Goal: Task Accomplishment & Management: Use online tool/utility

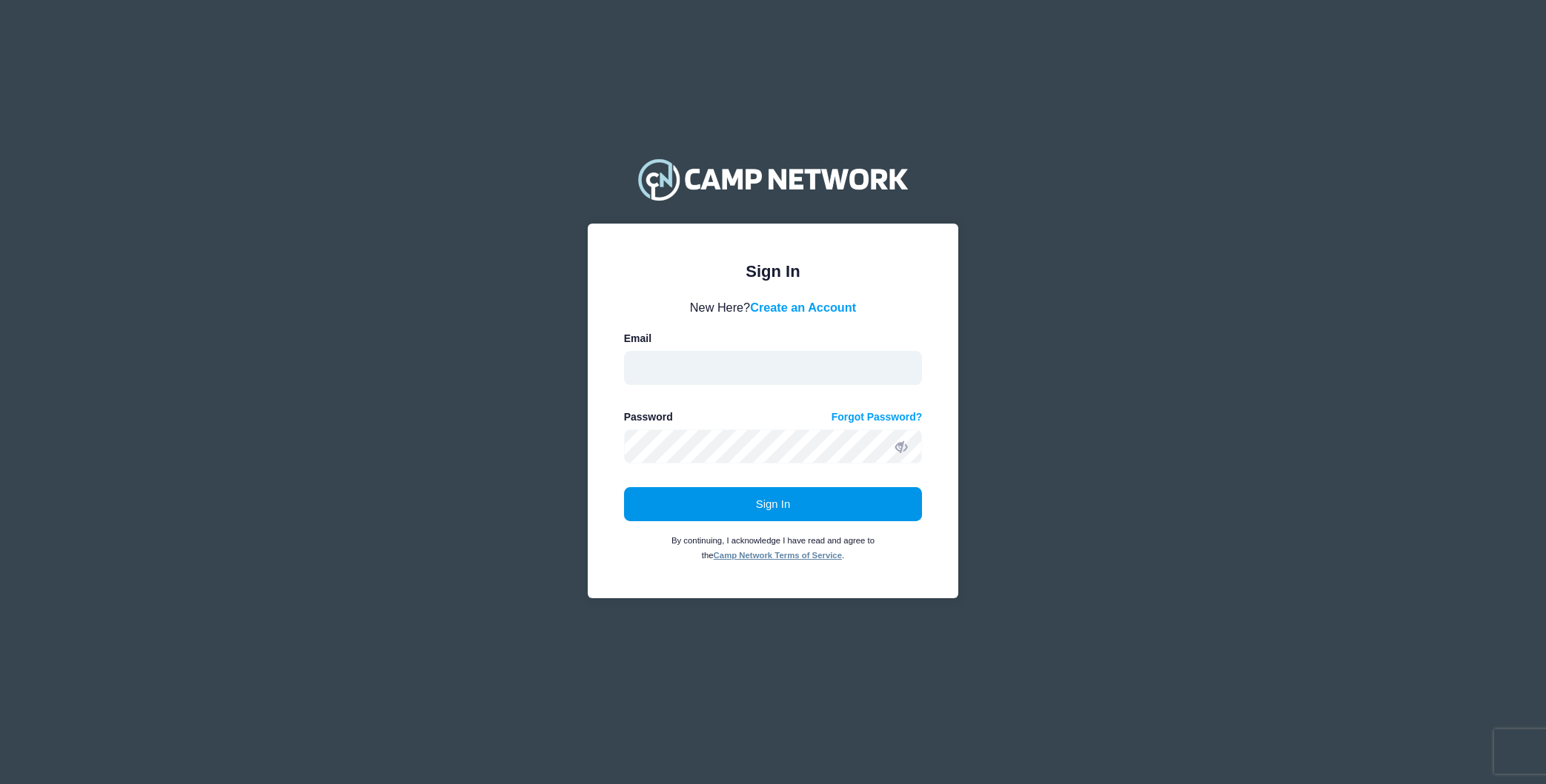
type input "[EMAIL_ADDRESS][DOMAIN_NAME]"
click at [788, 506] on button "Sign In" at bounding box center [773, 504] width 299 height 34
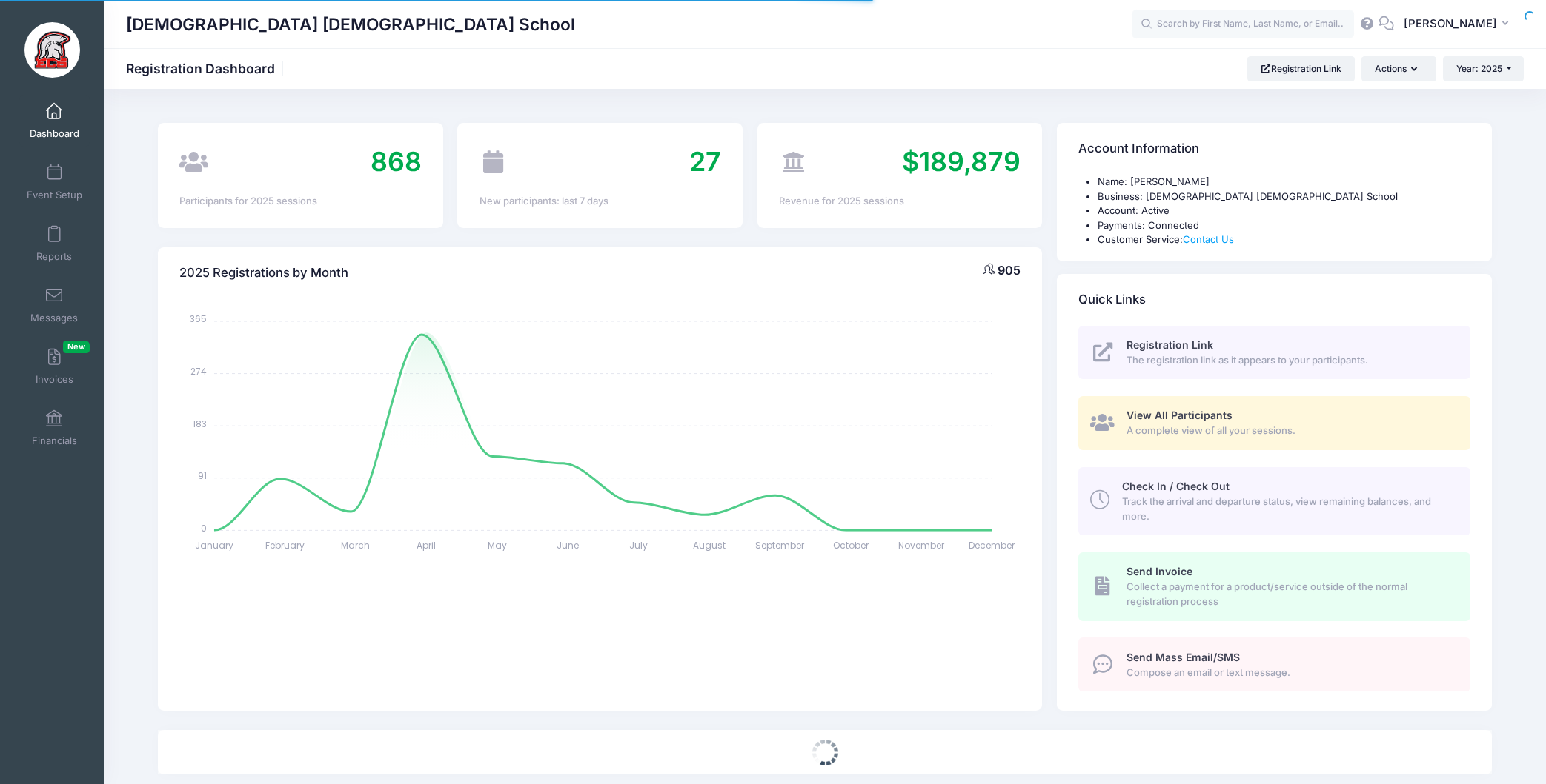
select select
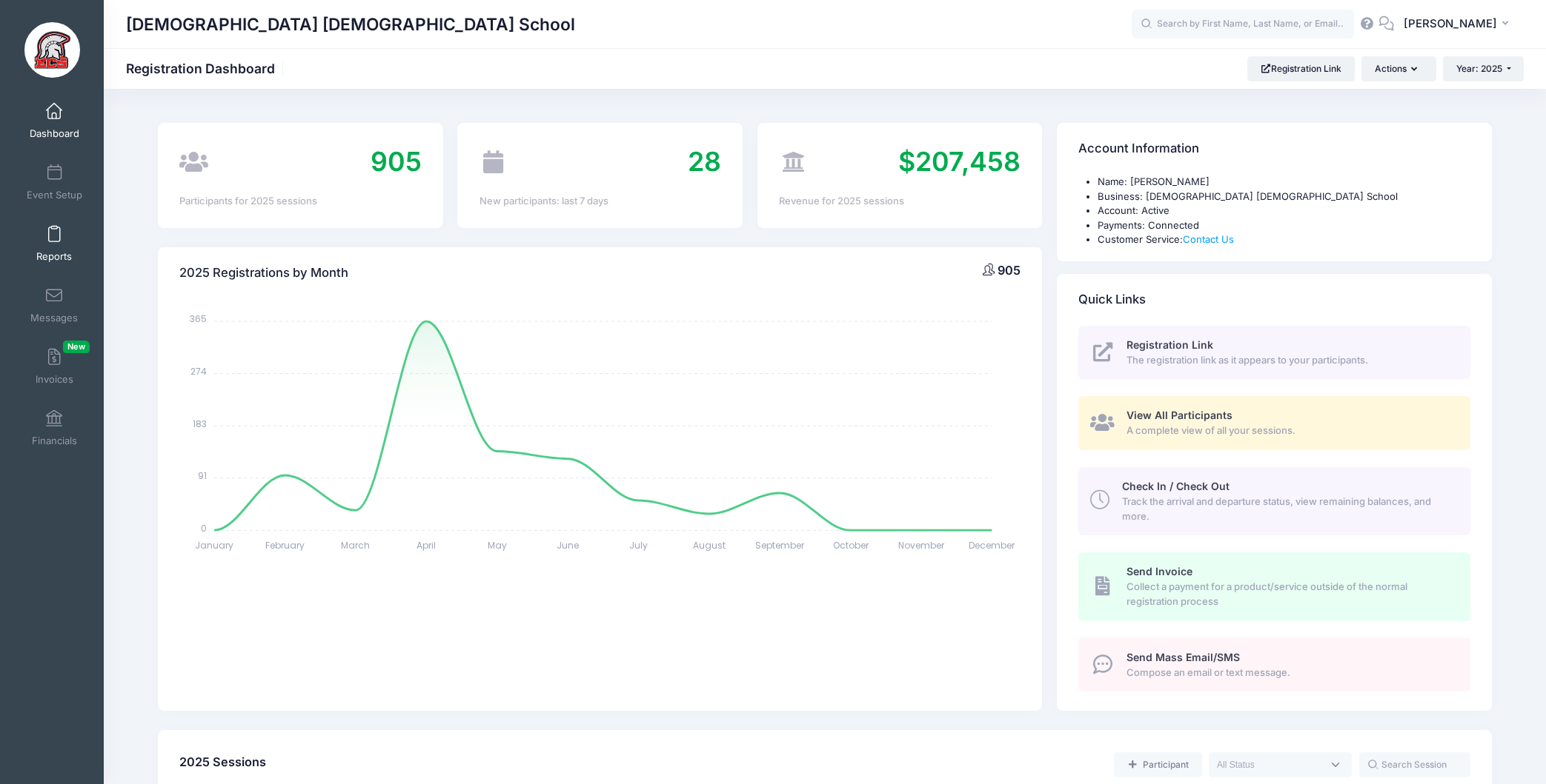
click at [54, 241] on span at bounding box center [54, 235] width 0 height 16
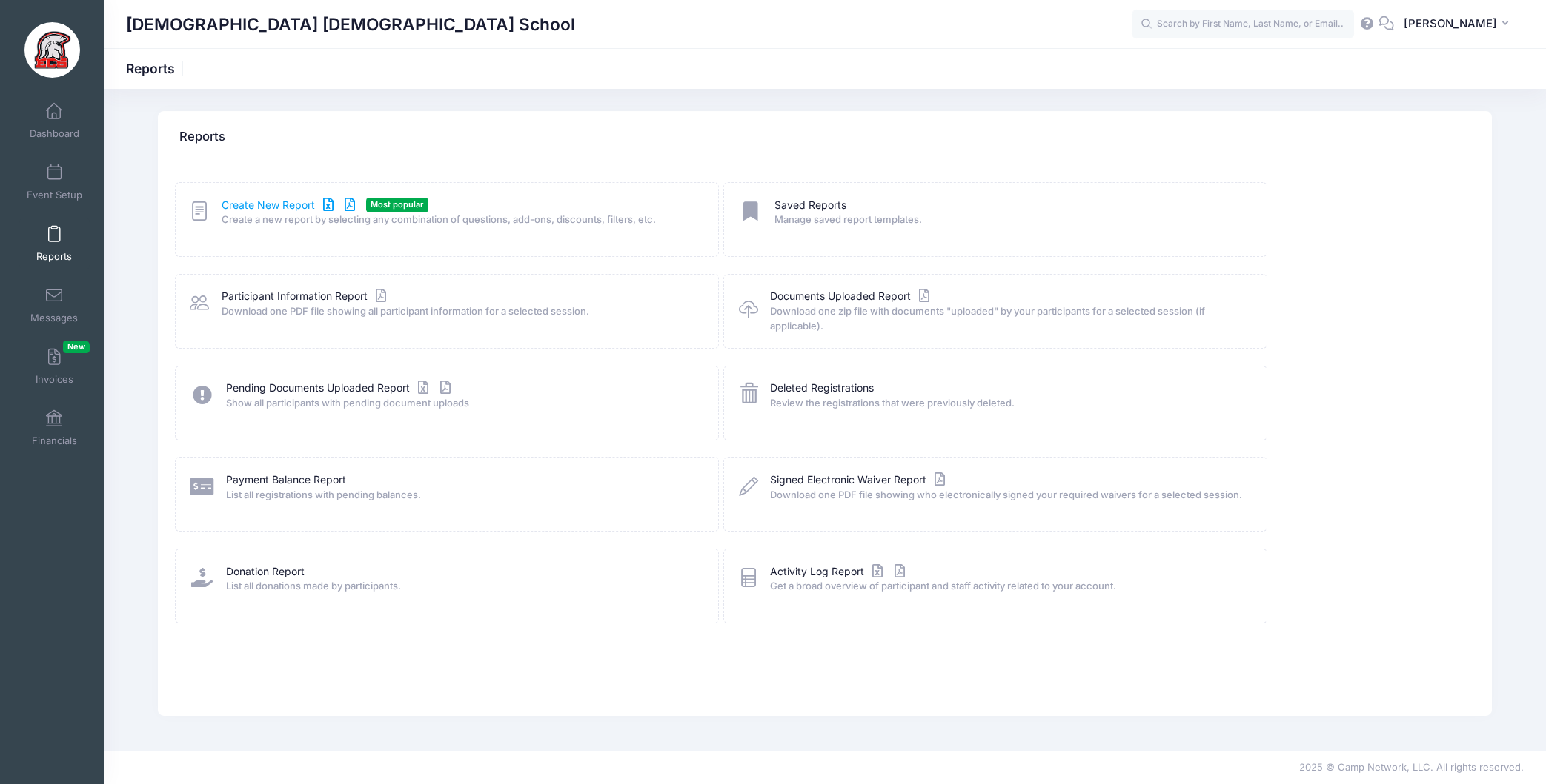
click at [260, 200] on link "Create New Report" at bounding box center [290, 205] width 137 height 16
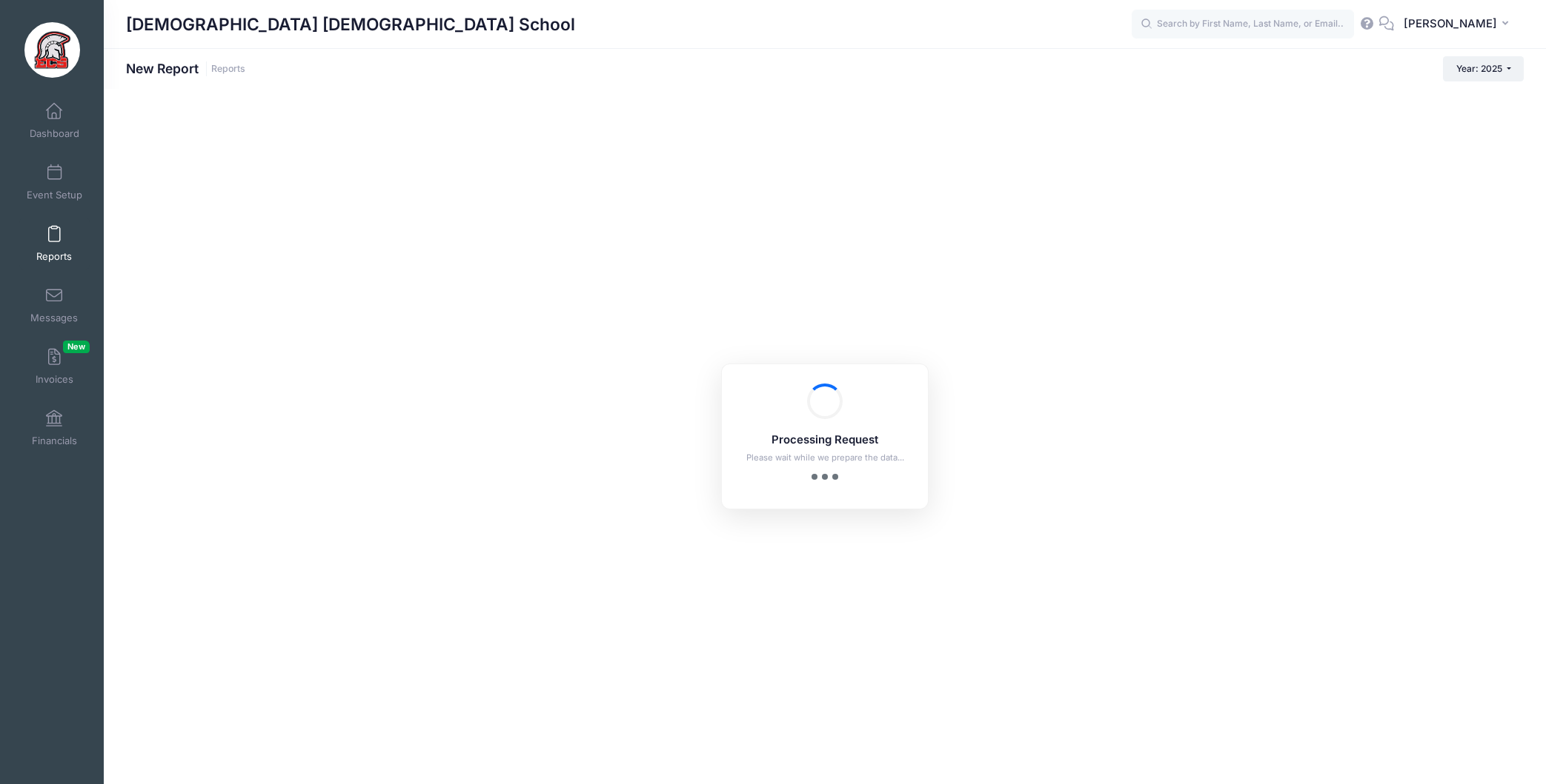
checkbox input "true"
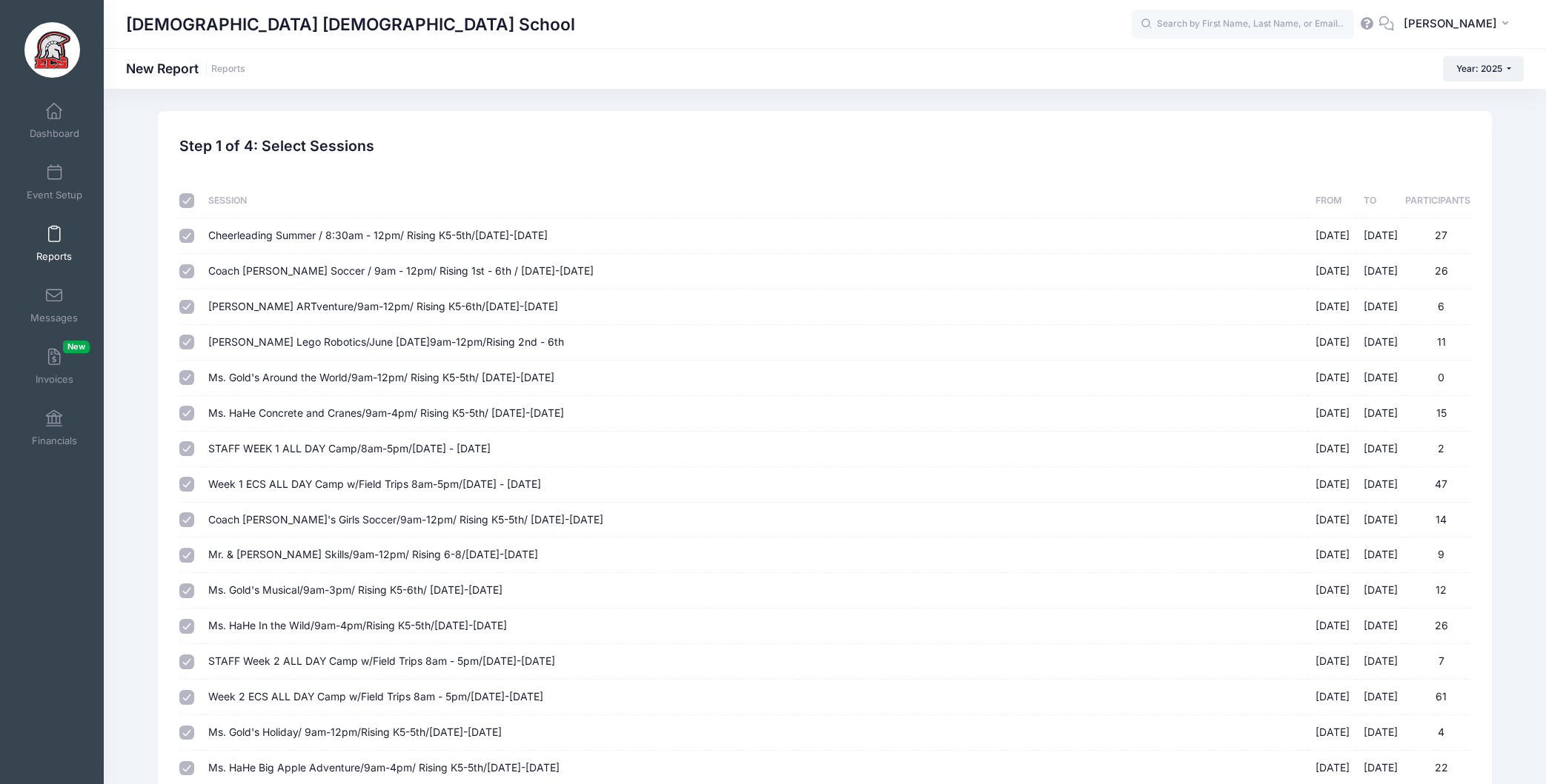
click at [190, 203] on input "checkbox" at bounding box center [187, 200] width 15 height 15
checkbox input "false"
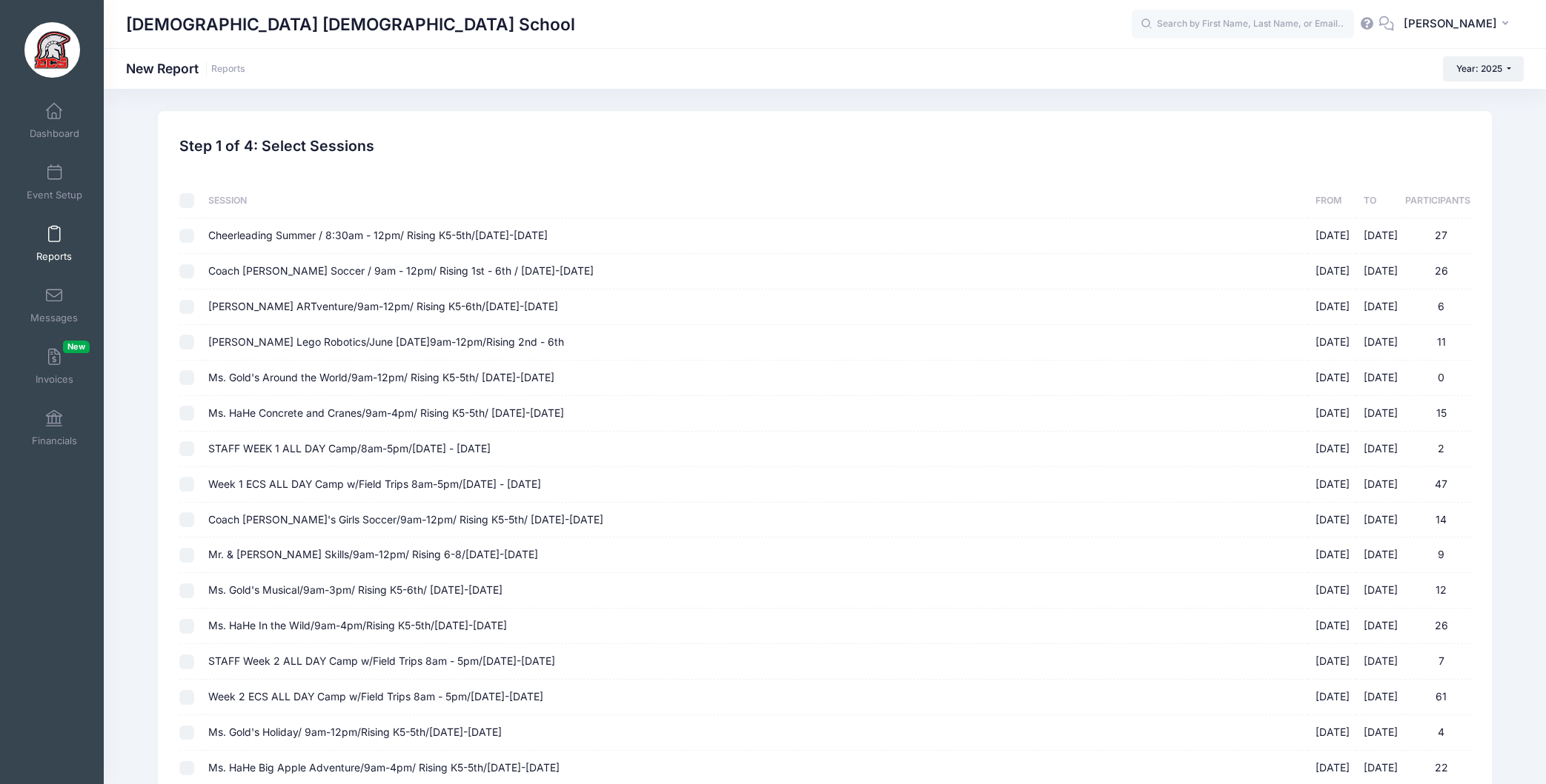
checkbox input "false"
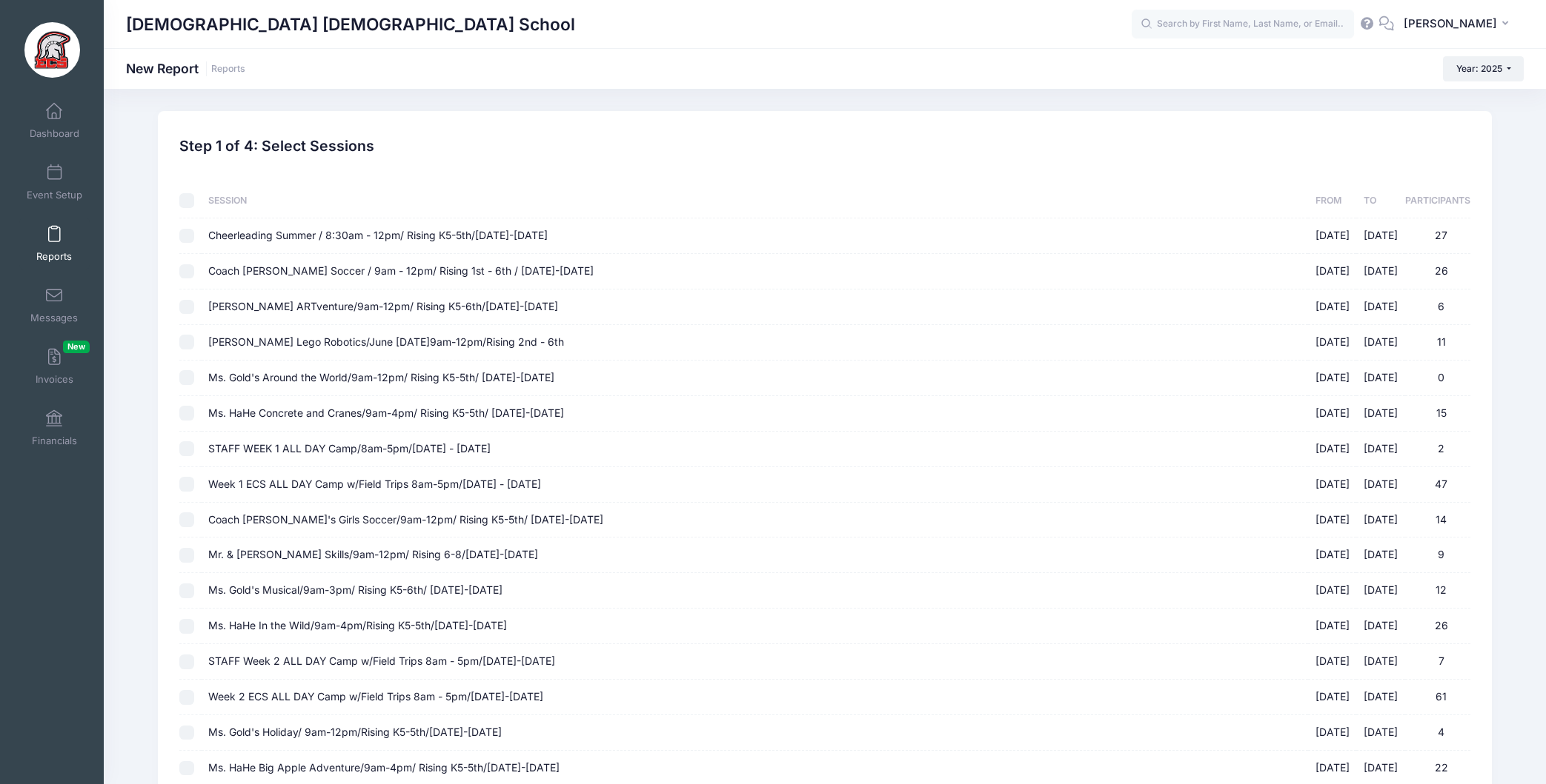
checkbox input "false"
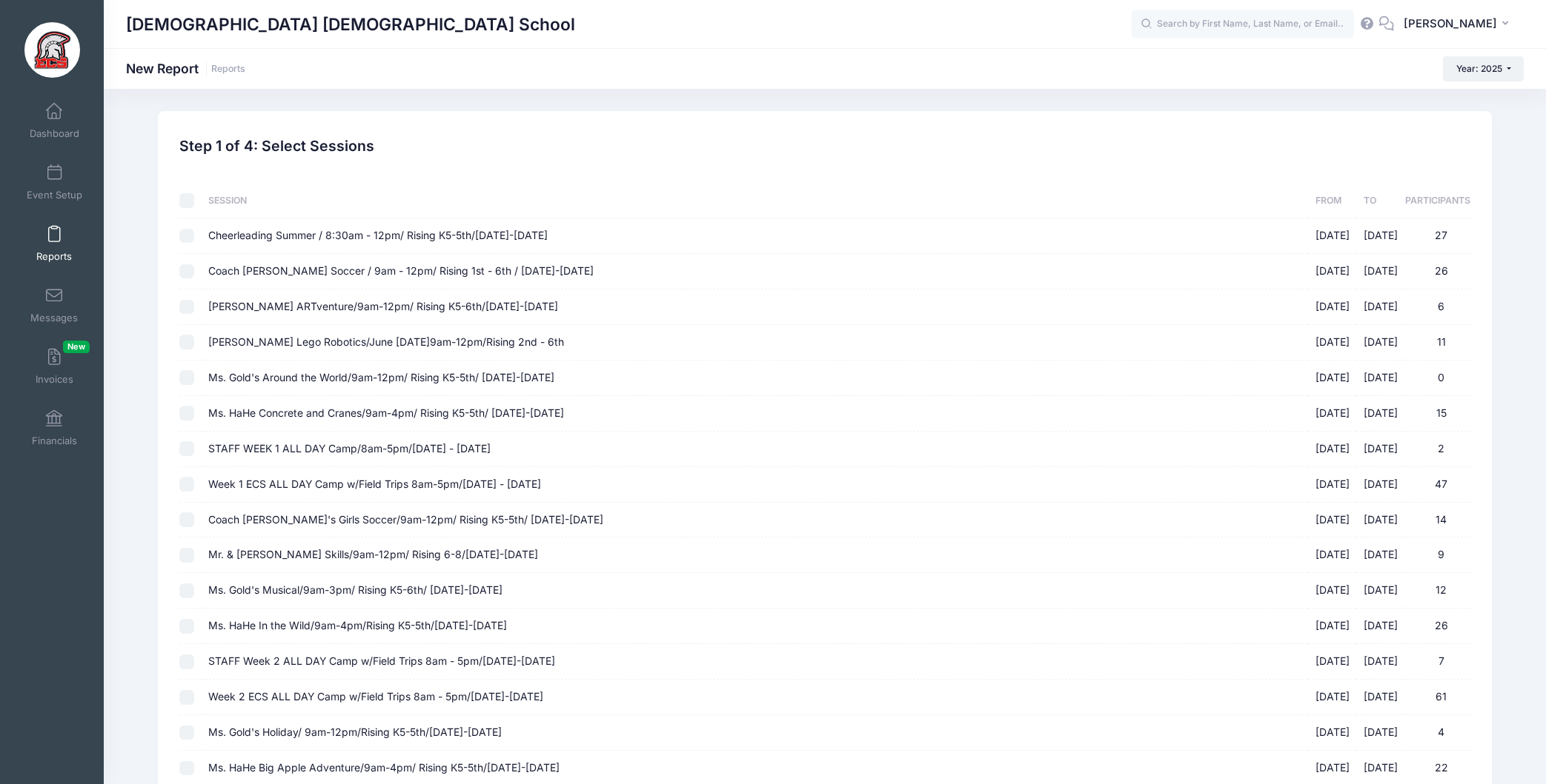
checkbox input "false"
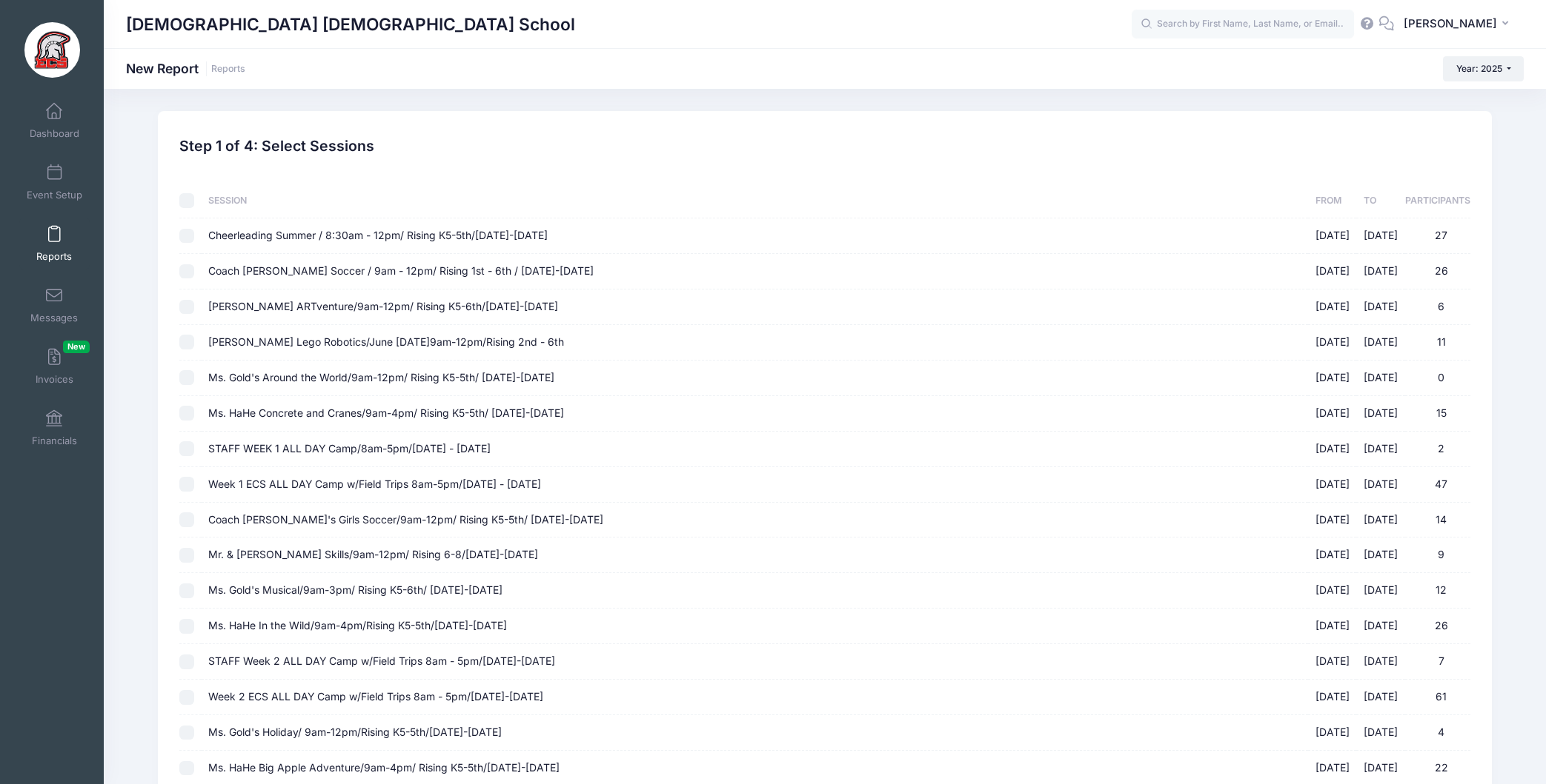
checkbox input "false"
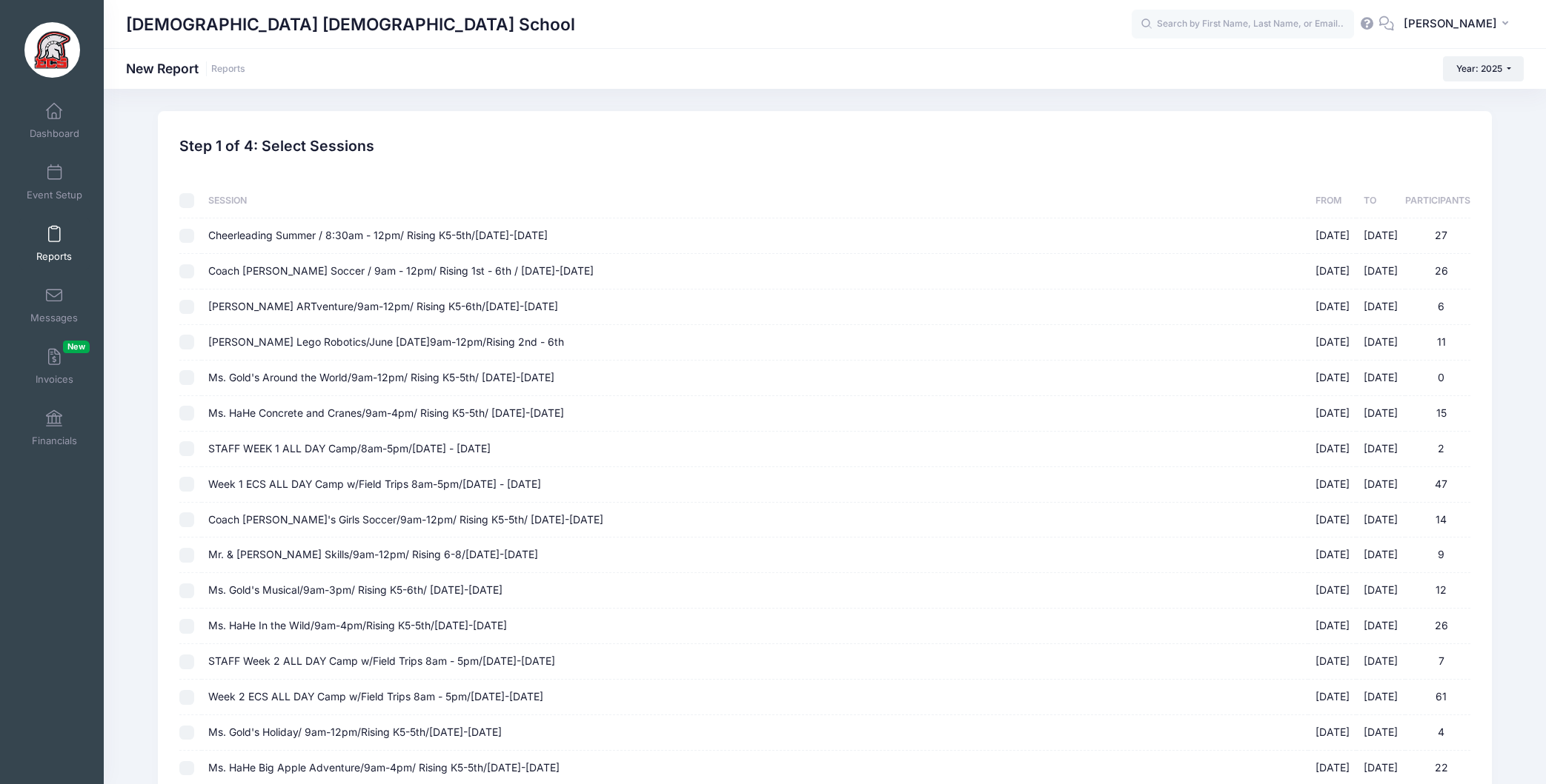
checkbox input "false"
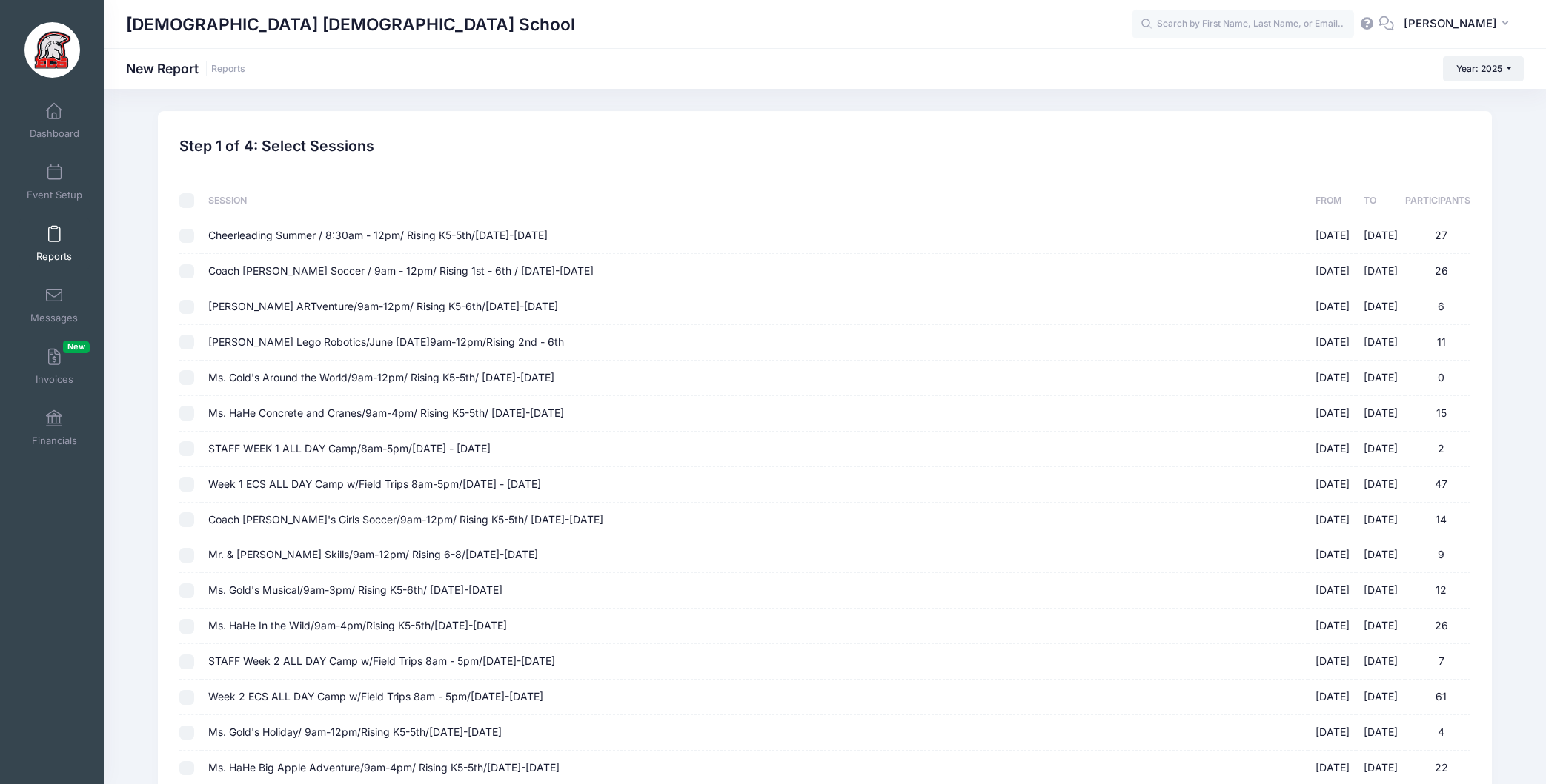
checkbox input "false"
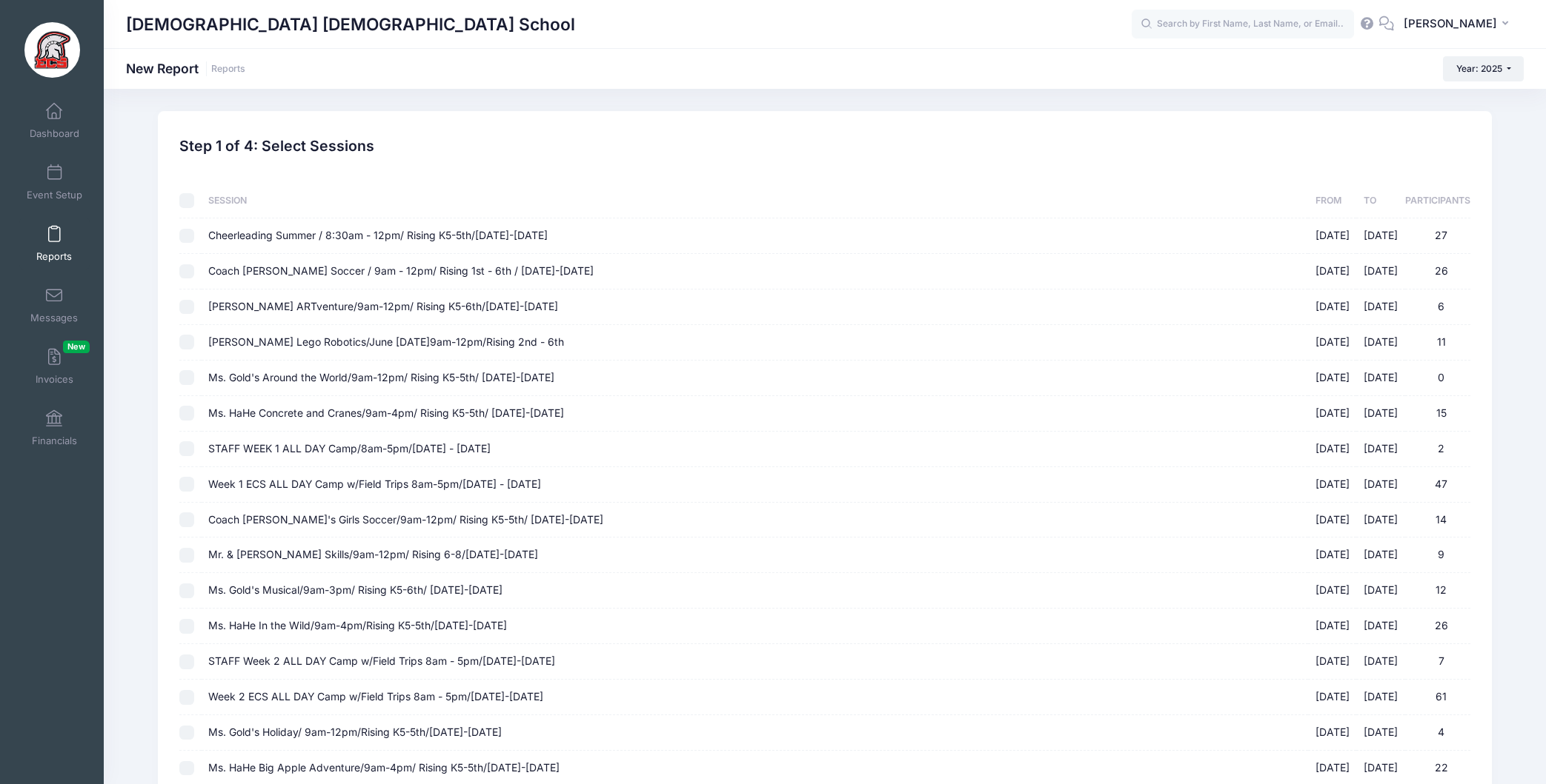
checkbox input "false"
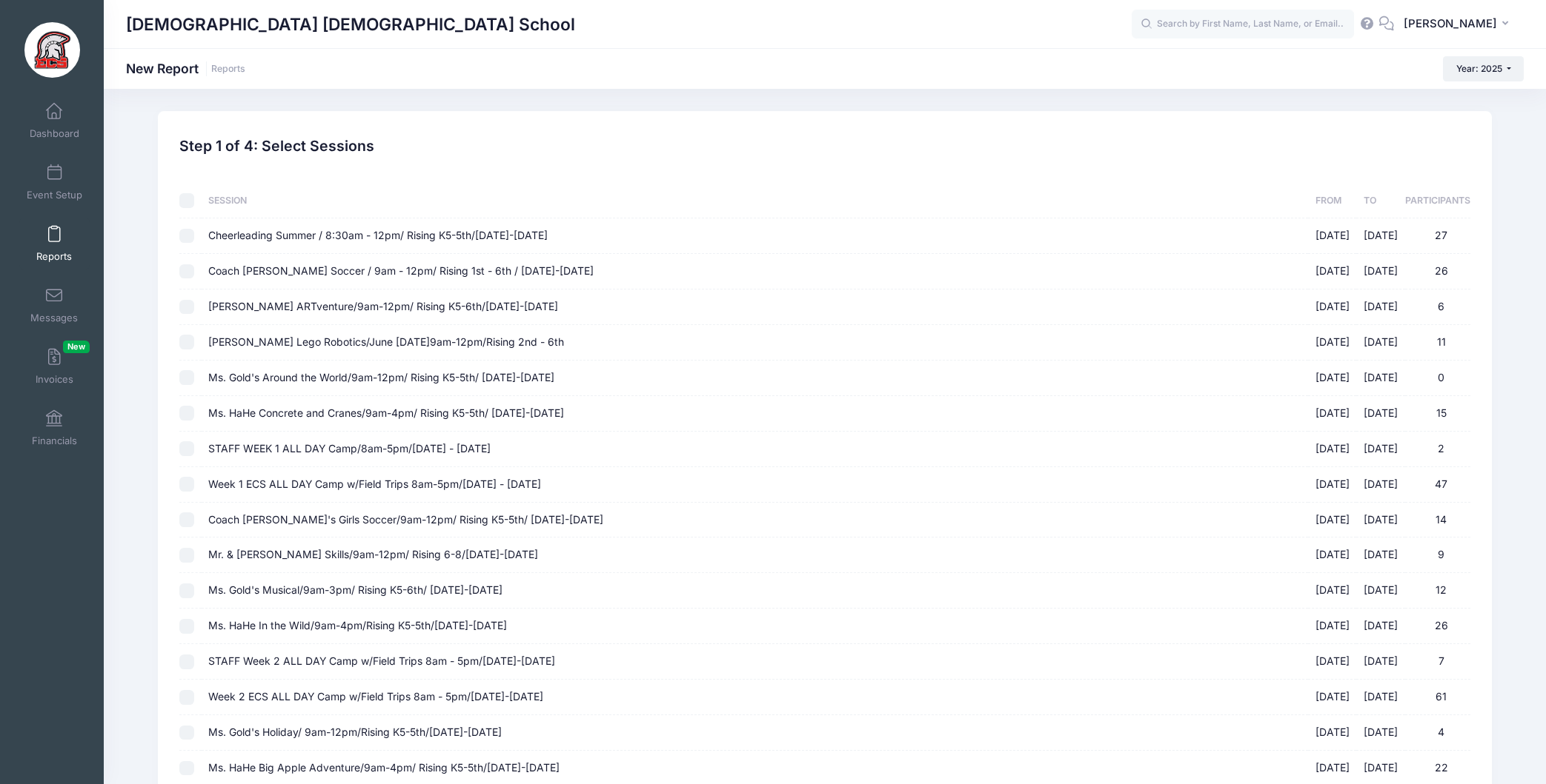
checkbox input "false"
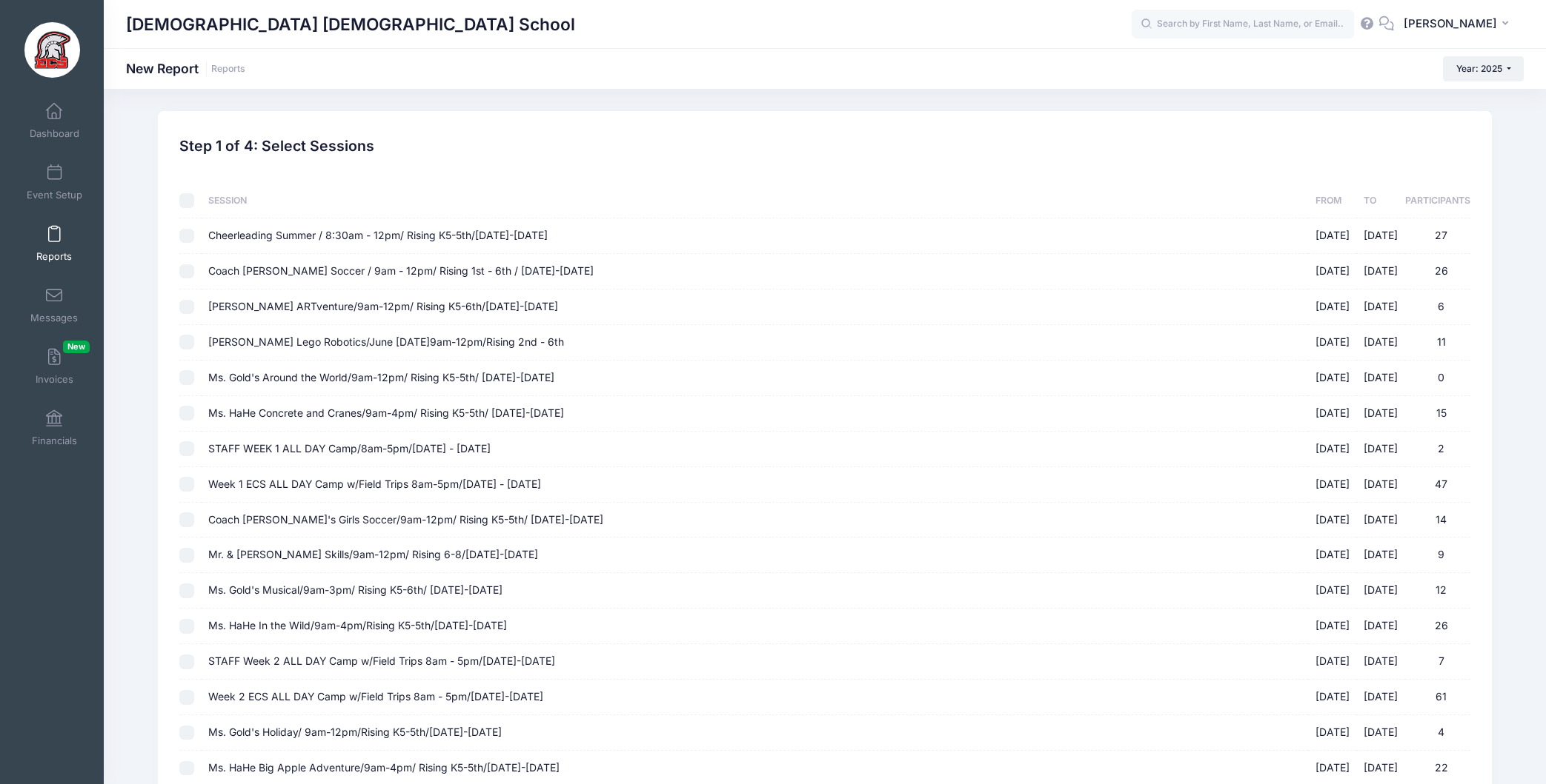
checkbox input "false"
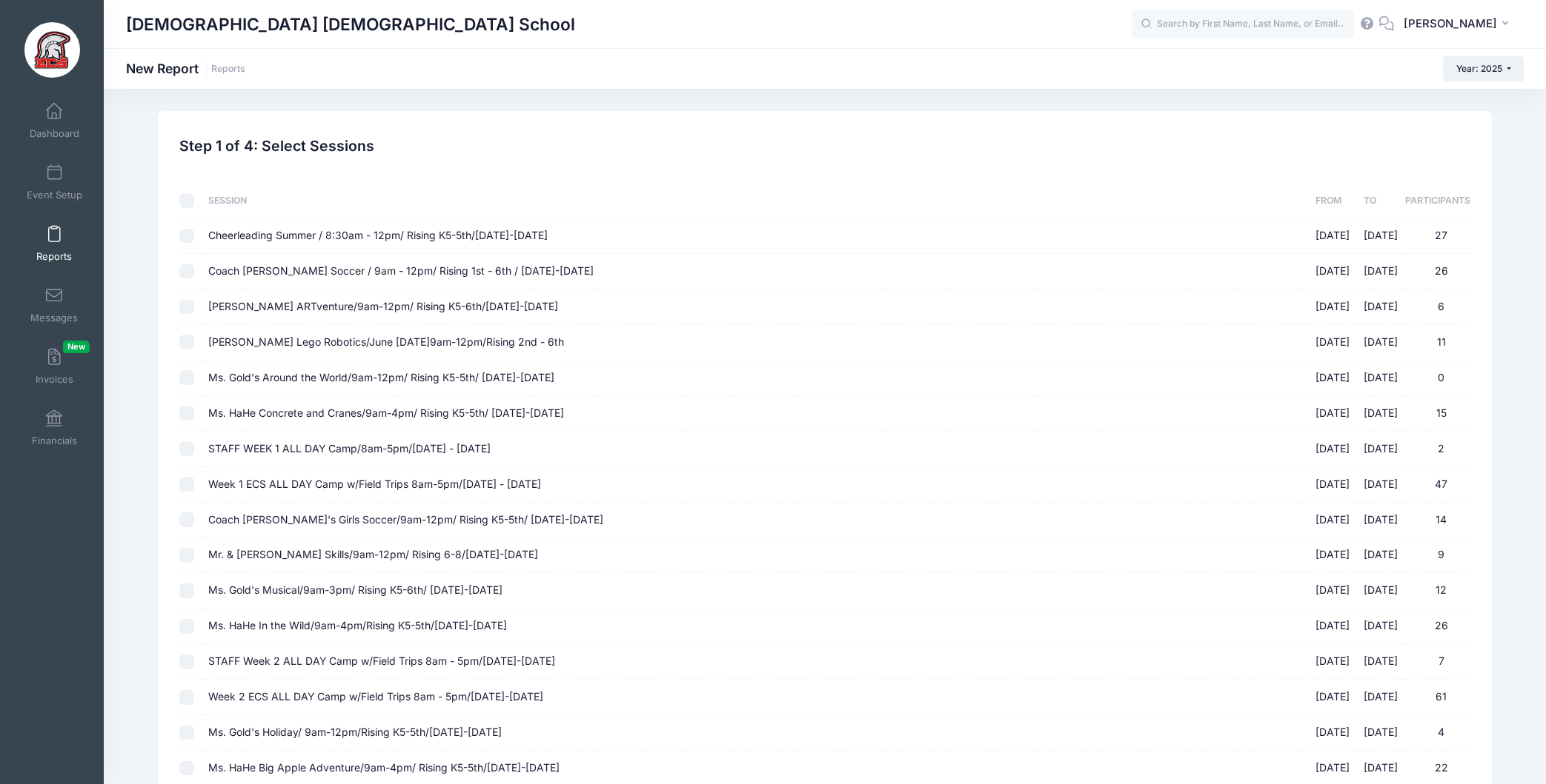
checkbox input "false"
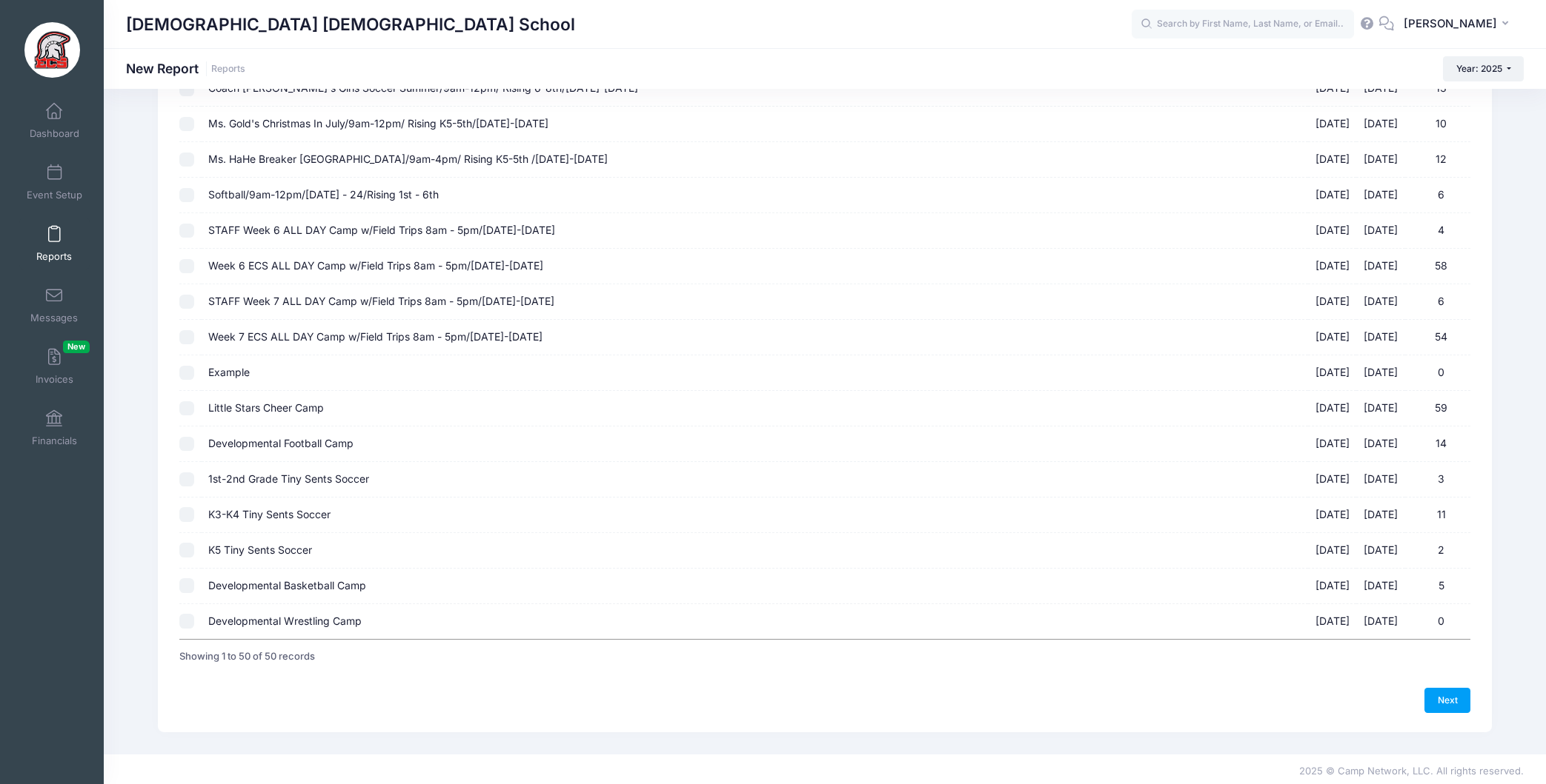
scroll to position [1359, 0]
click at [181, 476] on input "1st-2nd Grade Tiny Sents Soccer 10/11/2025 - 11/08/2025 3" at bounding box center [187, 476] width 15 height 15
checkbox input "true"
click at [186, 507] on input "K3-K4 Tiny Sents Soccer 10/11/2025 - 11/08/2025 11" at bounding box center [187, 511] width 15 height 15
checkbox input "true"
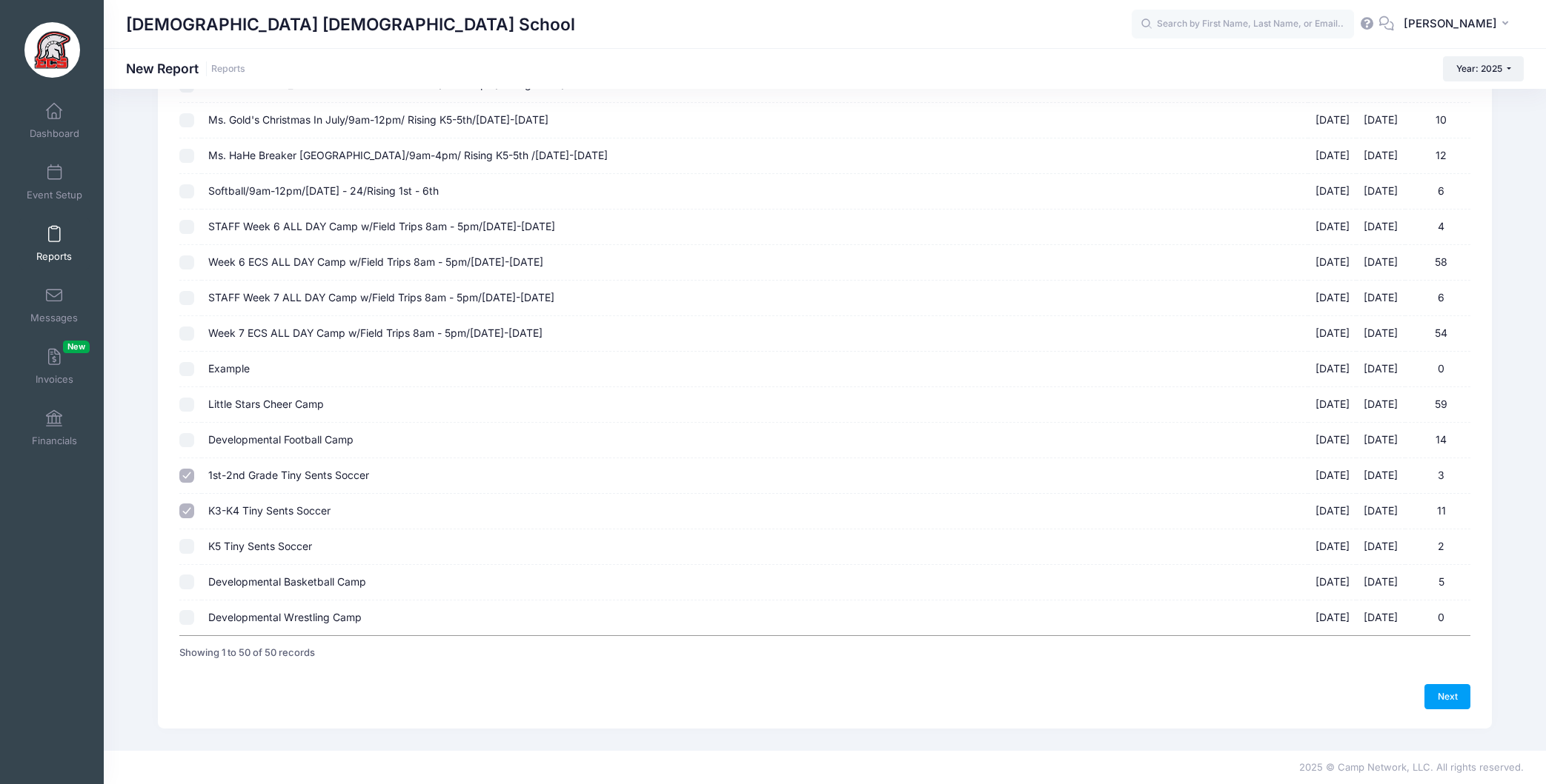
click at [187, 550] on input "K5 Tiny Sents Soccer 10/11/2025 - 11/08/2025 2" at bounding box center [187, 546] width 15 height 15
checkbox input "true"
click at [1451, 696] on link "Next" at bounding box center [1447, 697] width 46 height 25
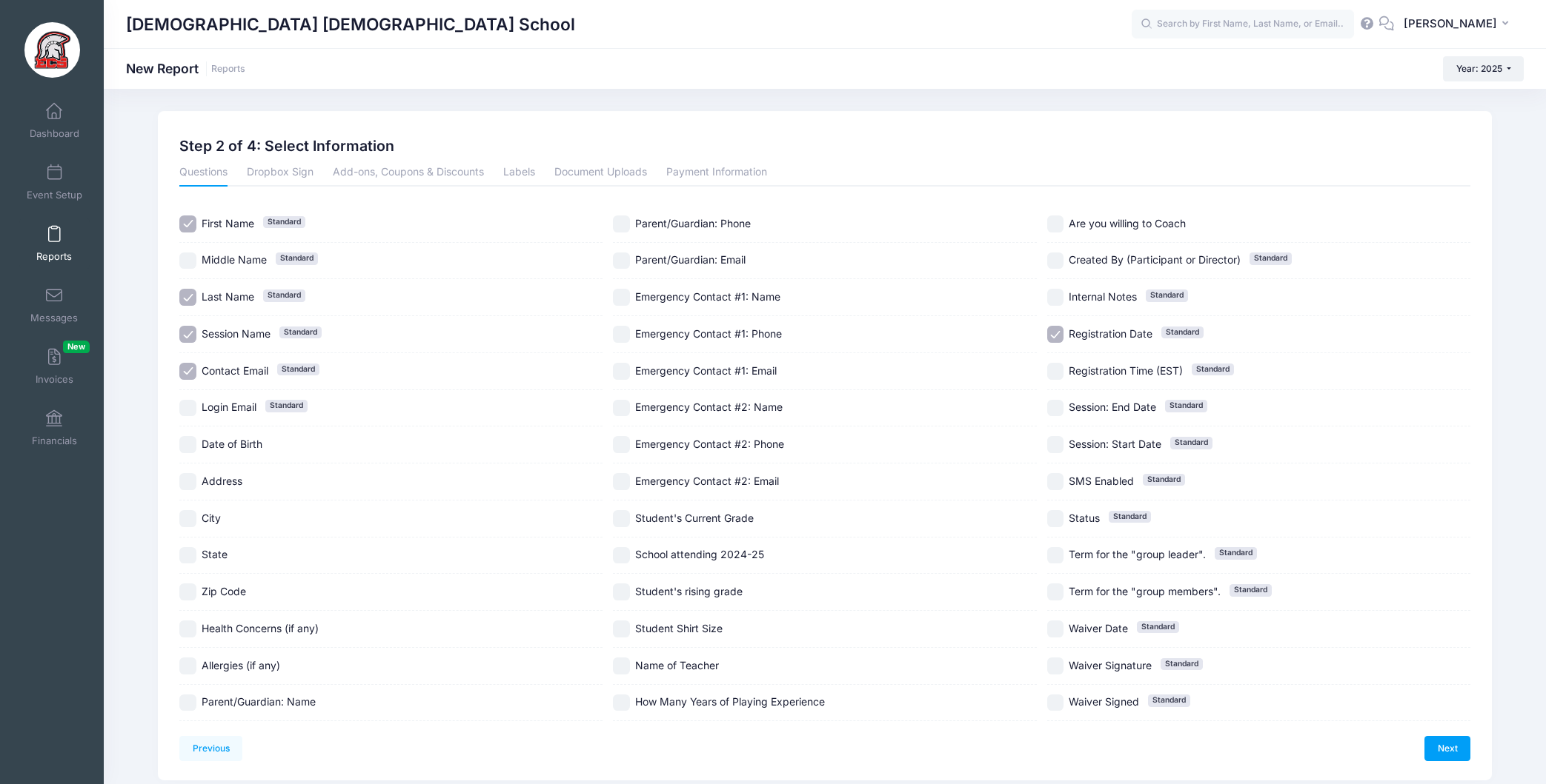
click at [191, 445] on input "Date of Birth" at bounding box center [187, 445] width 17 height 17
checkbox input "true"
click at [621, 260] on input "Parent/Guardian: Email" at bounding box center [621, 261] width 17 height 17
checkbox input "true"
click at [193, 703] on input "Parent/Guardian: Name" at bounding box center [187, 703] width 17 height 17
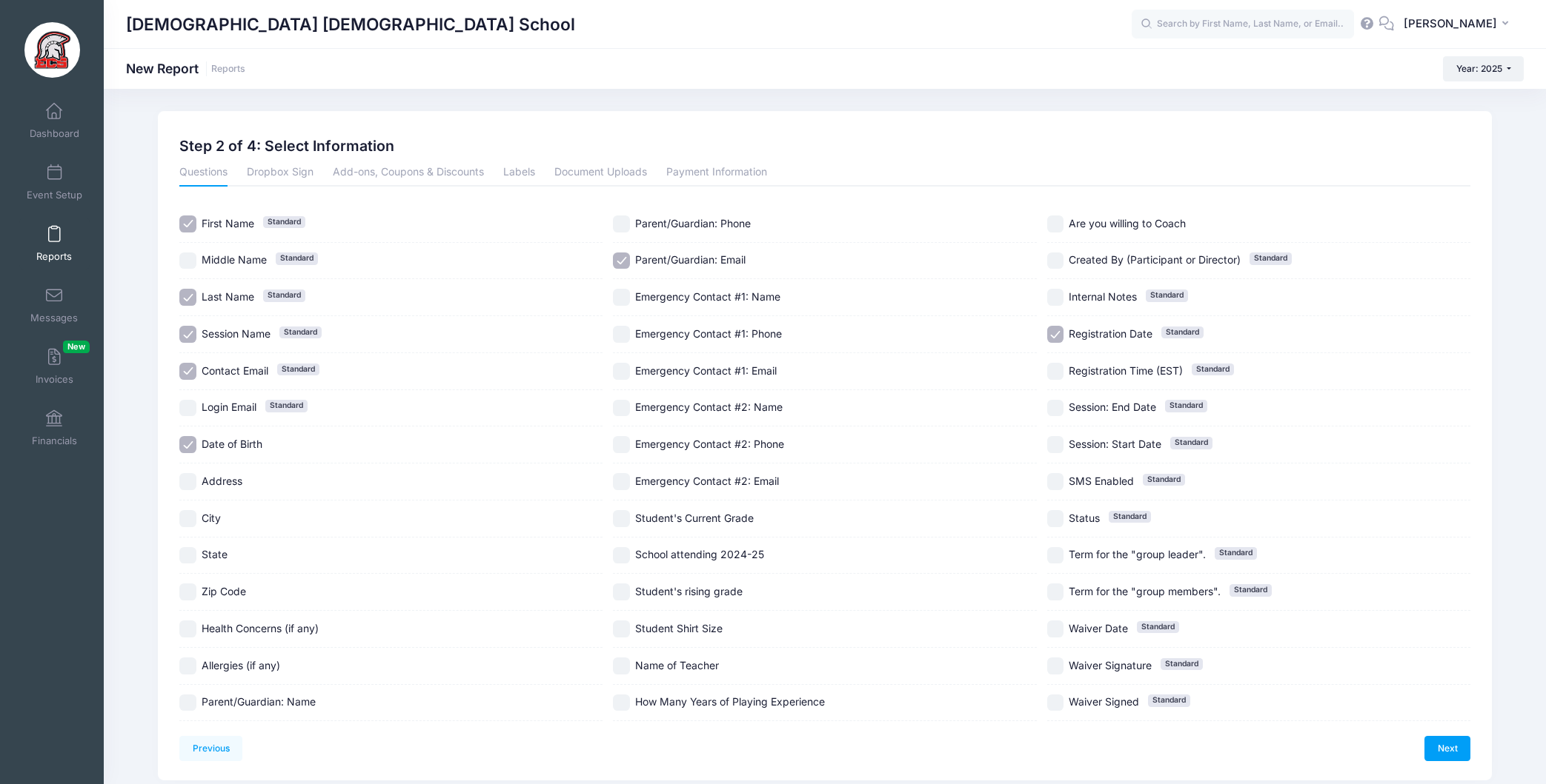
checkbox input "true"
click at [623, 522] on input "Student's Current Grade" at bounding box center [621, 518] width 17 height 17
checkbox input "true"
click at [622, 631] on input "Student Shirt Size" at bounding box center [621, 629] width 17 height 17
checkbox input "true"
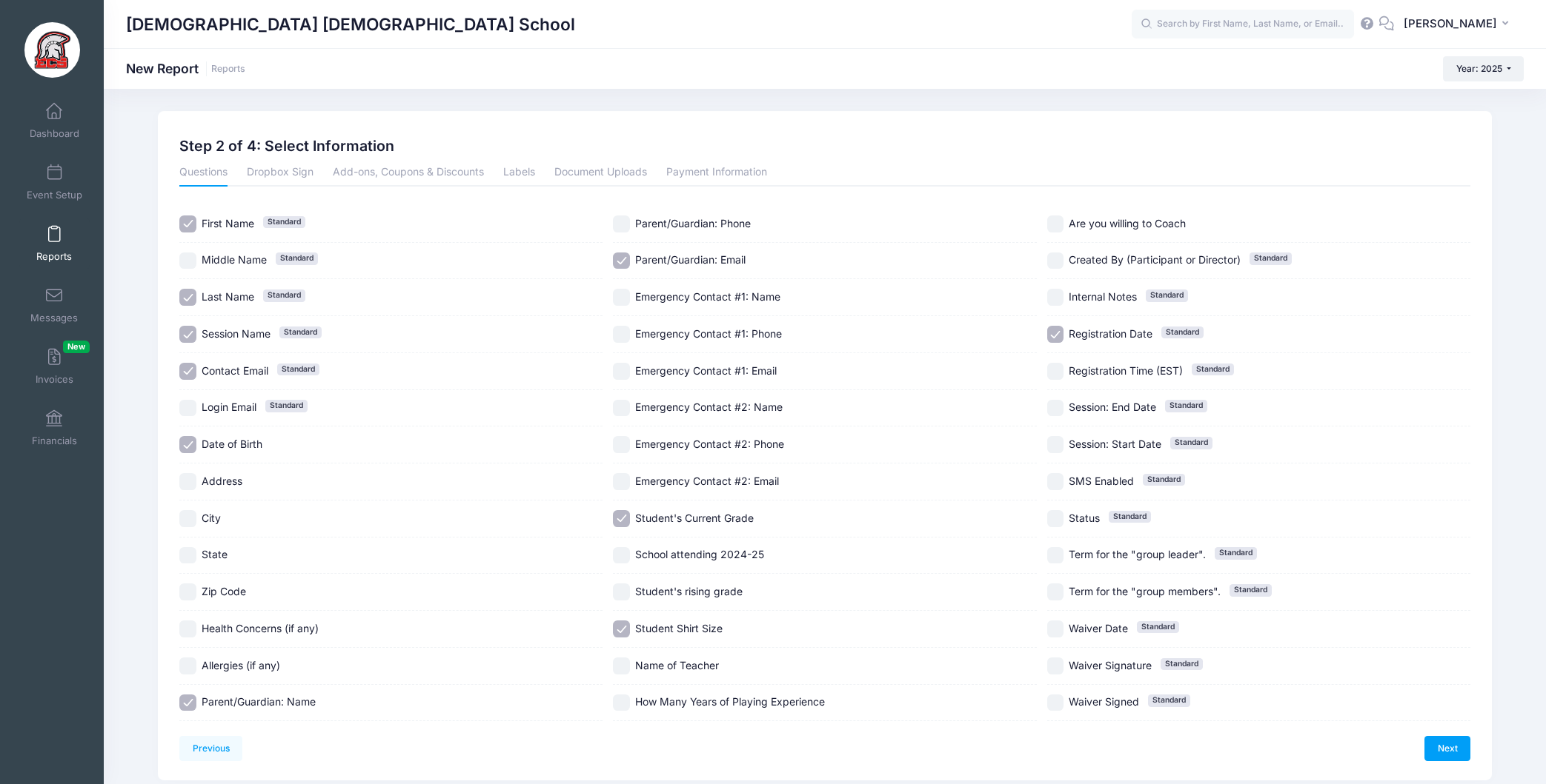
click at [623, 702] on input "How Many Years of Playing Experience" at bounding box center [621, 703] width 17 height 17
checkbox input "true"
click at [1053, 224] on input "Are you willing to Coach" at bounding box center [1055, 224] width 17 height 17
checkbox input "true"
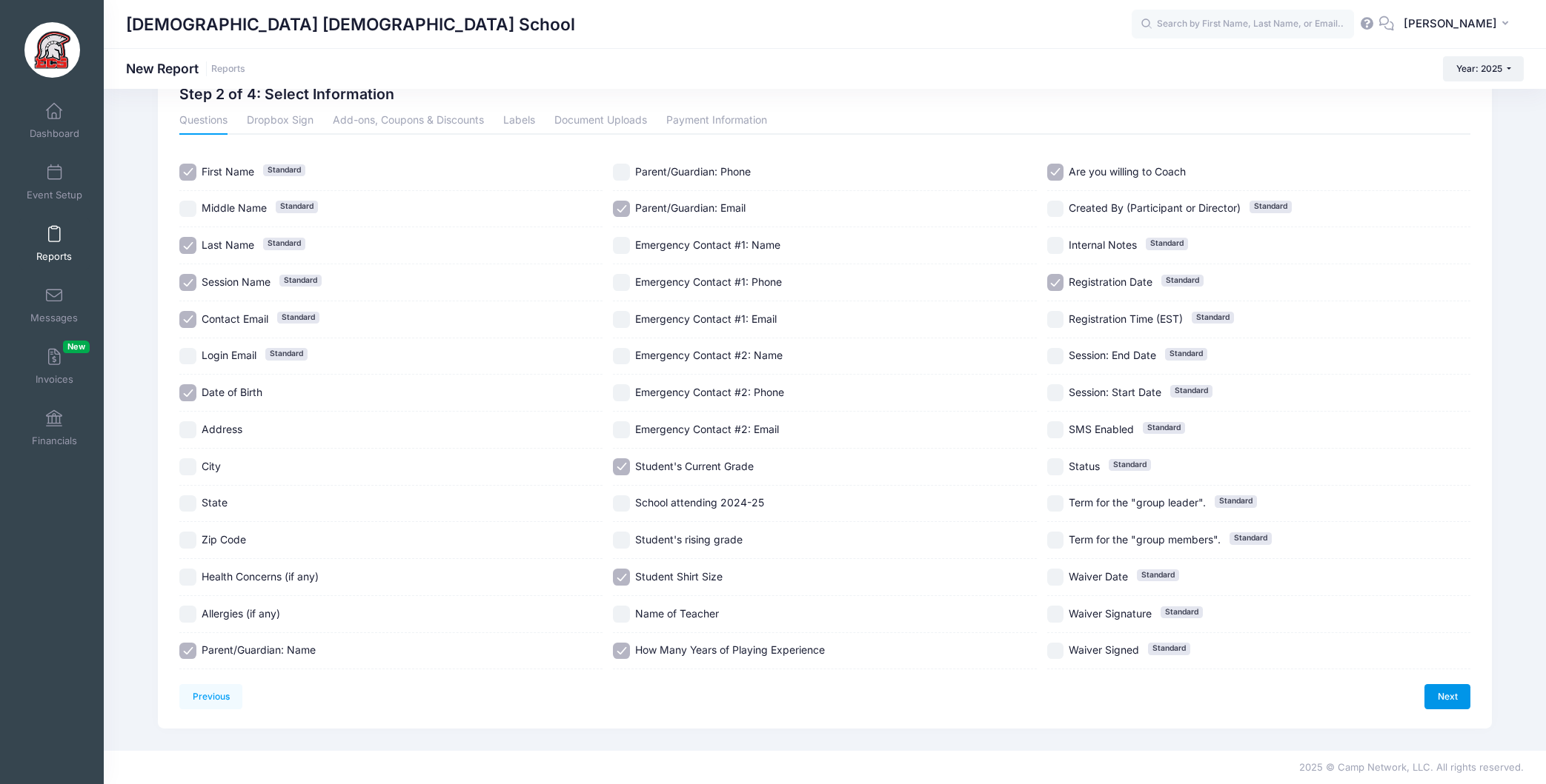
click at [1452, 688] on link "Next" at bounding box center [1447, 697] width 46 height 25
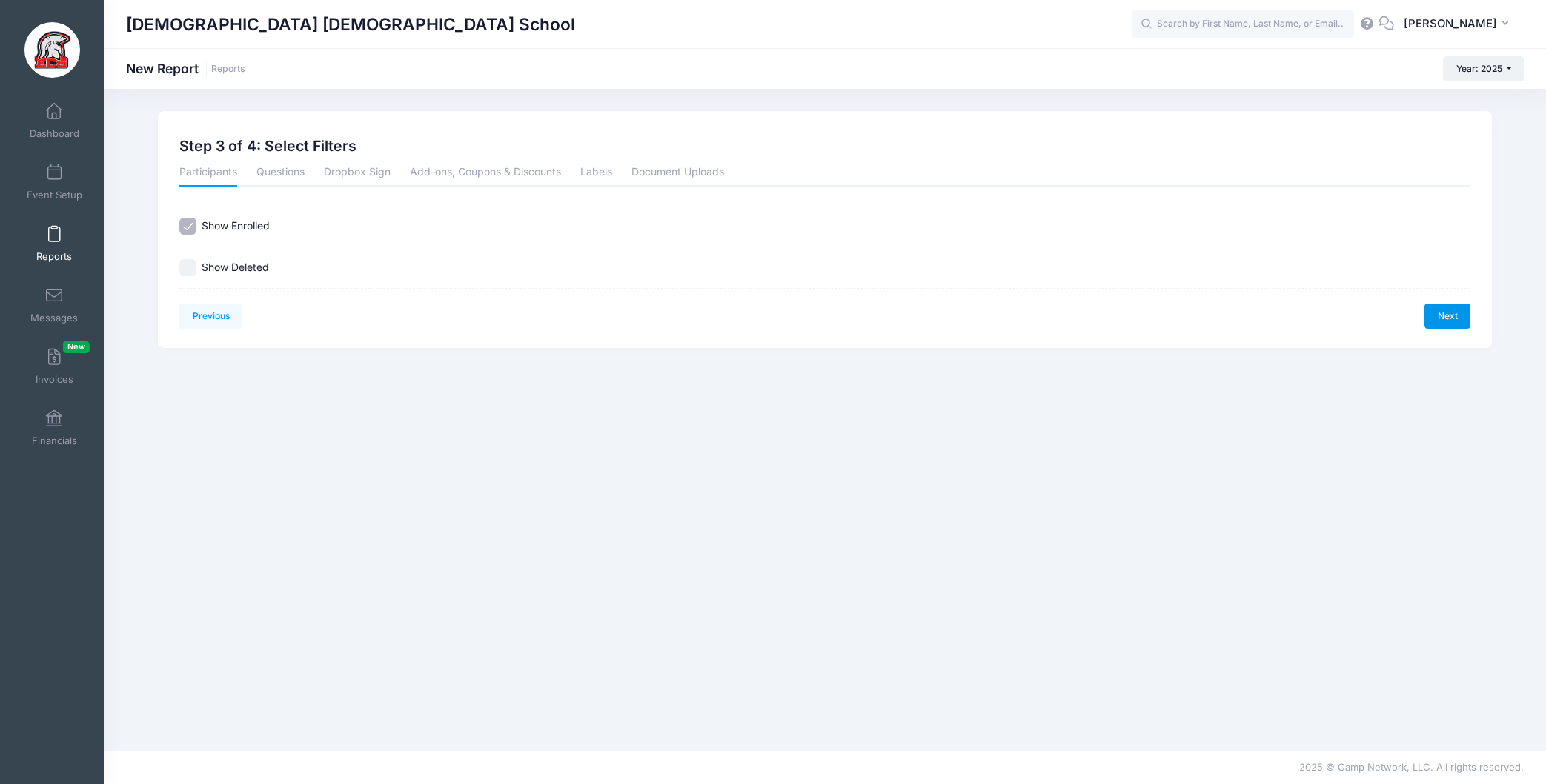
scroll to position [0, 0]
click at [1463, 322] on link "Next" at bounding box center [1447, 316] width 46 height 25
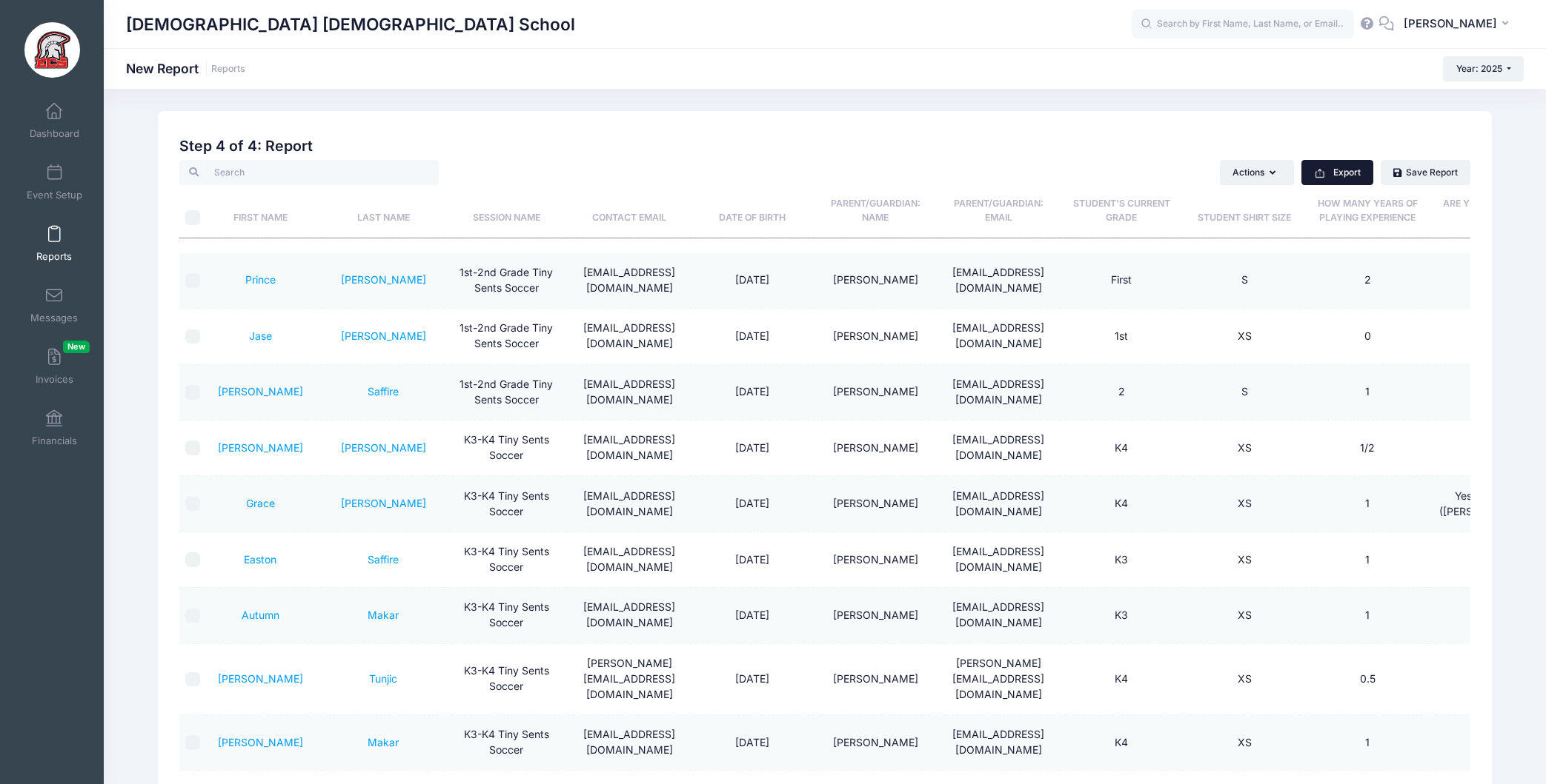
click at [1341, 172] on button "Export" at bounding box center [1337, 172] width 72 height 25
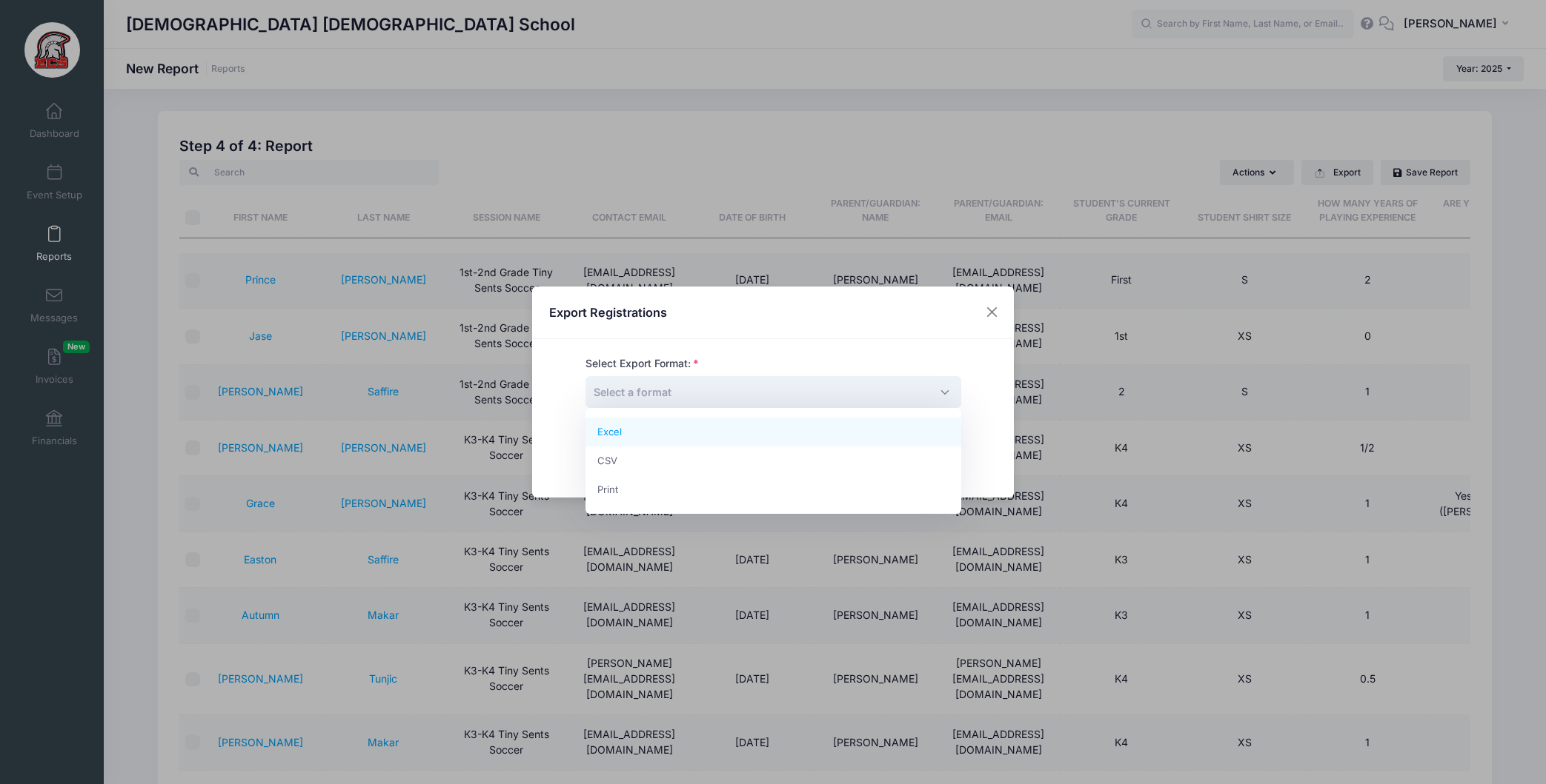
click at [925, 396] on span "Select a format" at bounding box center [773, 392] width 375 height 32
select select "excel"
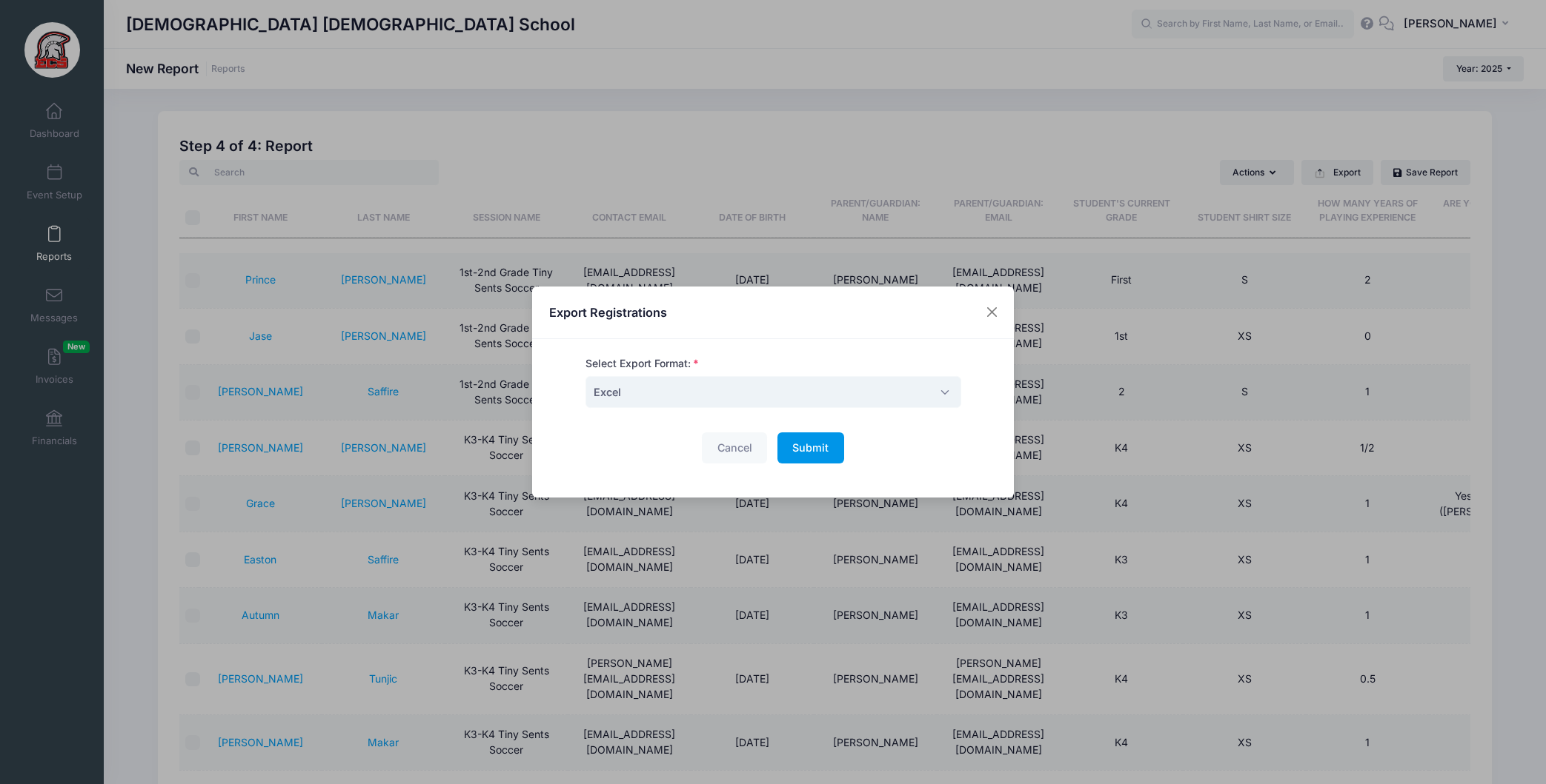
click at [807, 447] on span "Submit" at bounding box center [810, 447] width 36 height 12
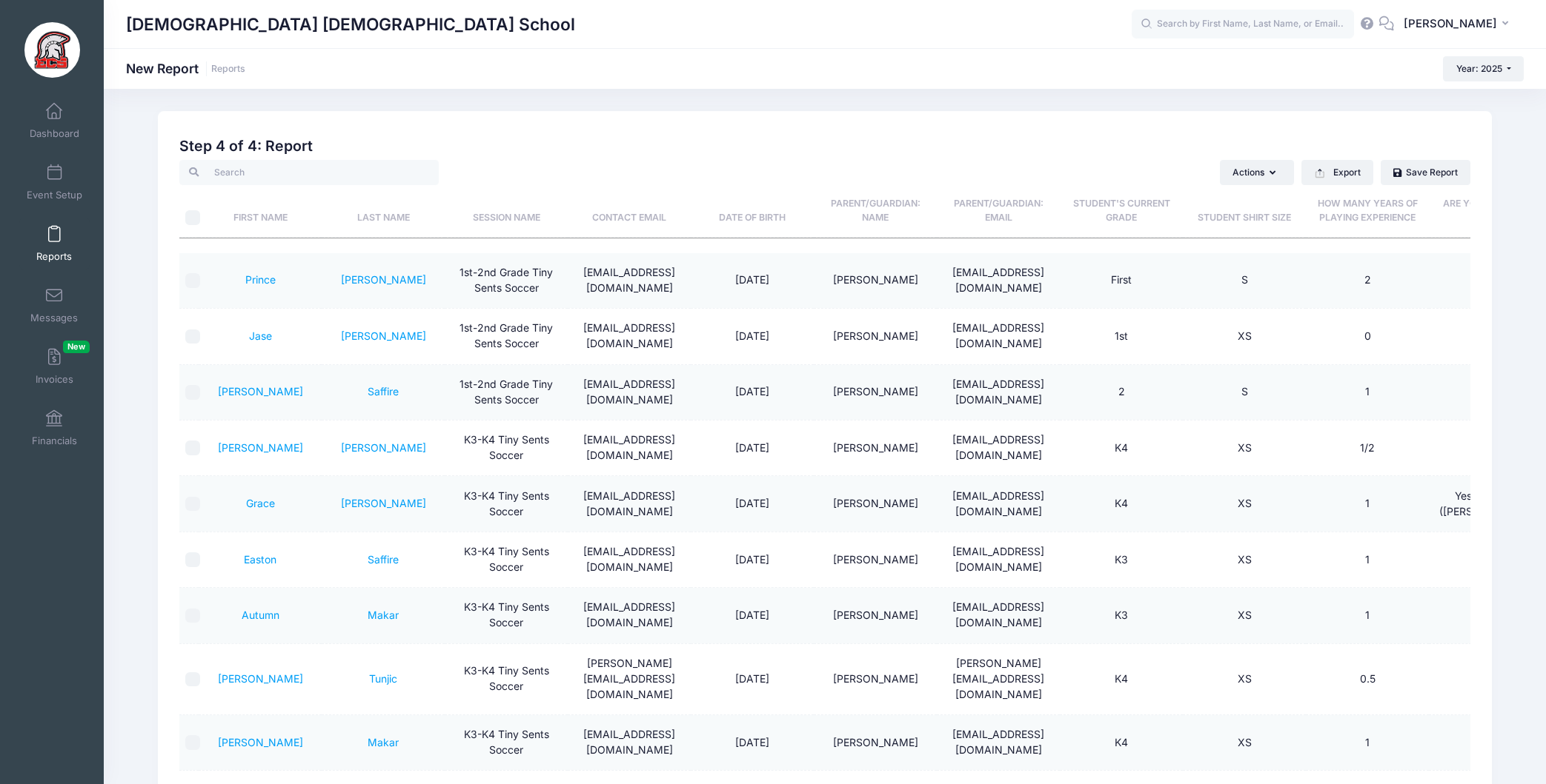
click at [1317, 18] on input "text" at bounding box center [1243, 25] width 222 height 29
